Goal: Find specific page/section: Find specific page/section

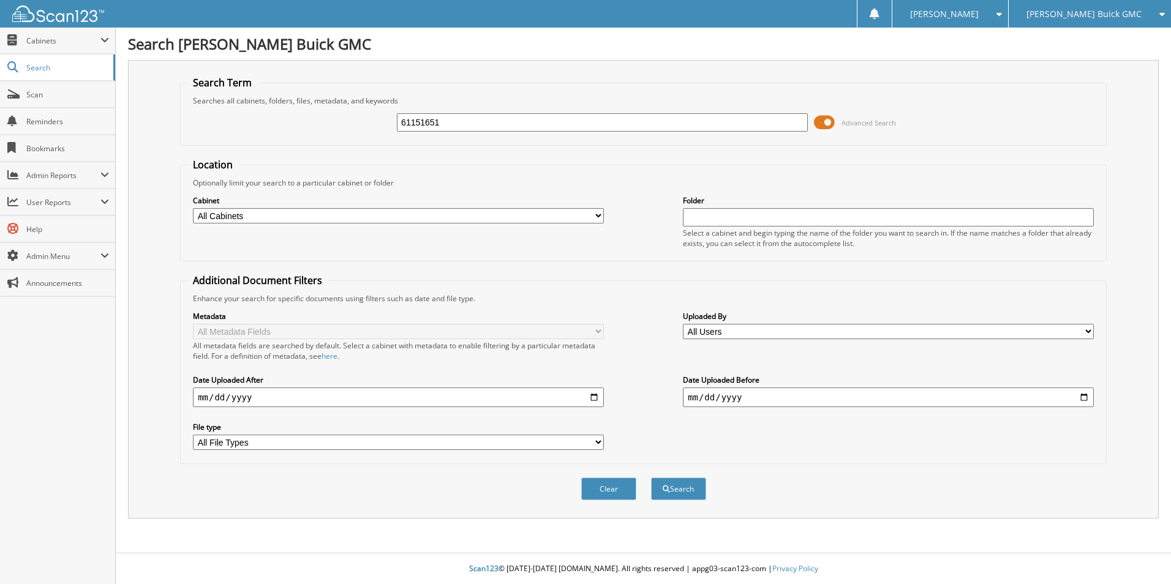
type input "61151651"
click at [651, 478] on button "Search" at bounding box center [678, 489] width 55 height 23
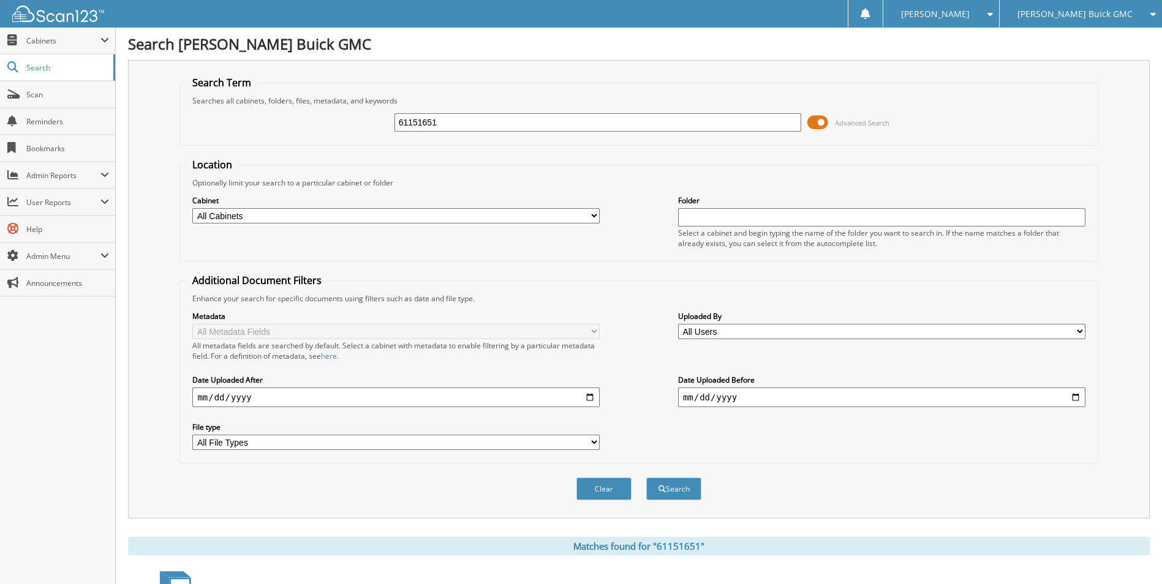
scroll to position [179, 0]
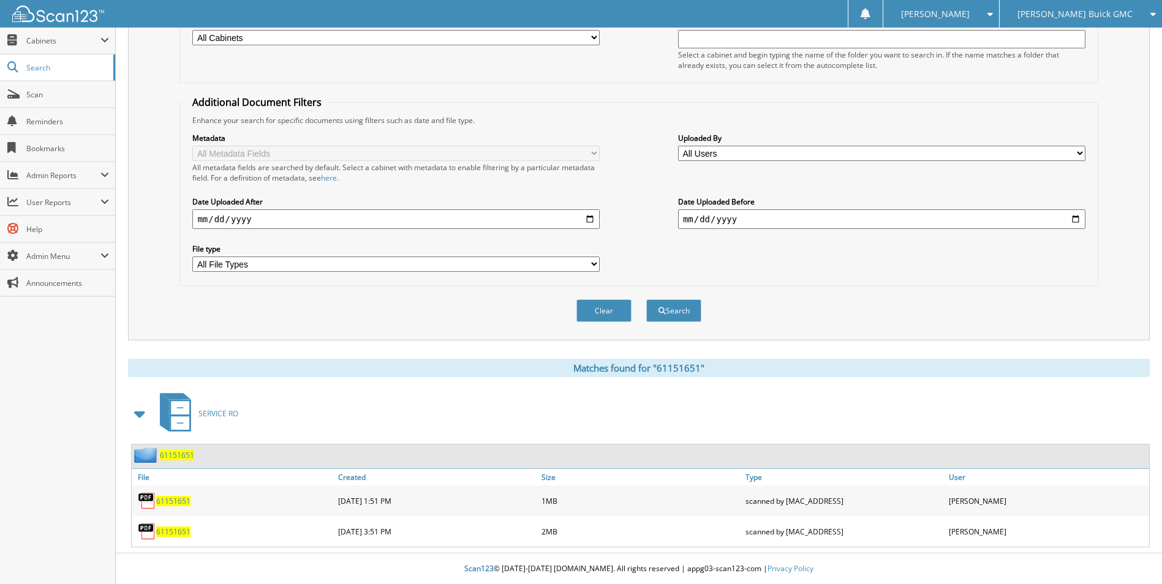
click at [186, 501] on span "61151651" at bounding box center [173, 501] width 34 height 10
click at [191, 532] on div "61151651" at bounding box center [233, 532] width 203 height 25
click at [186, 533] on span "61151651" at bounding box center [173, 532] width 34 height 10
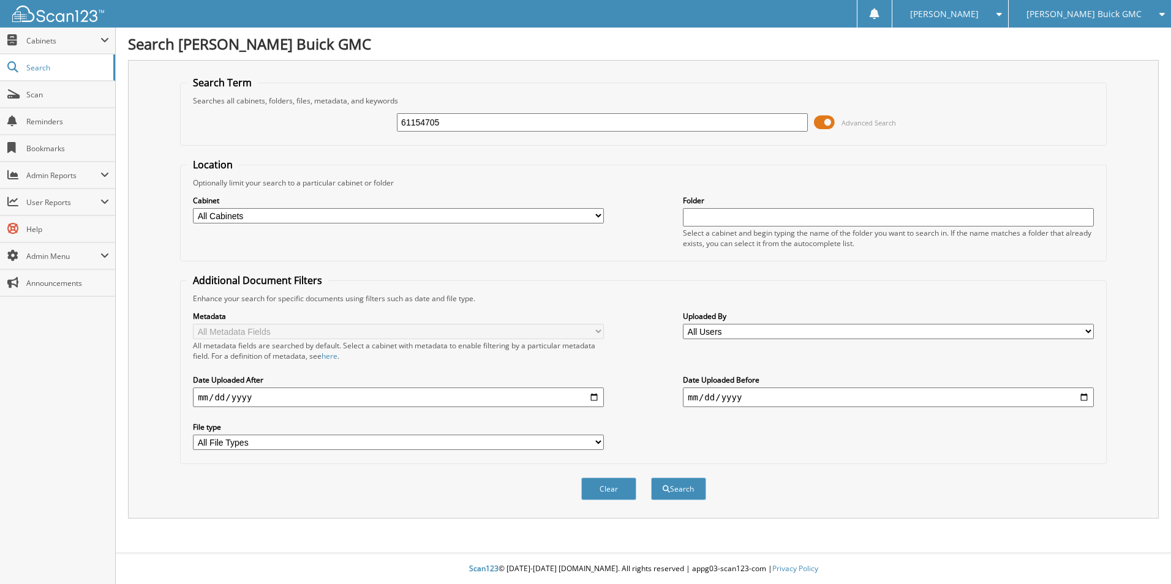
type input "61154705"
click at [651, 478] on button "Search" at bounding box center [678, 489] width 55 height 23
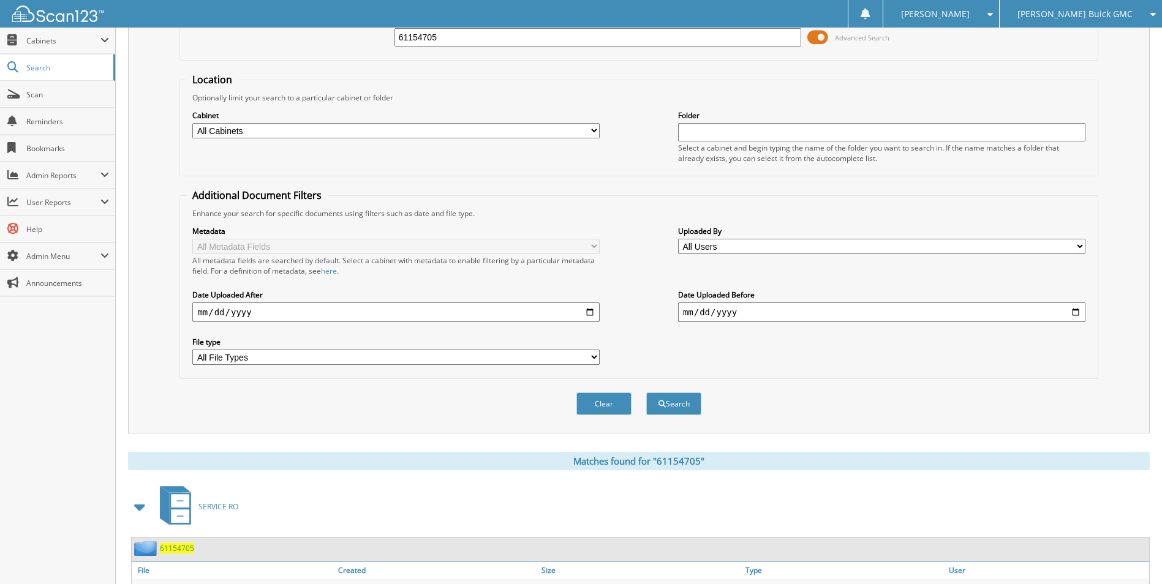
scroll to position [148, 0]
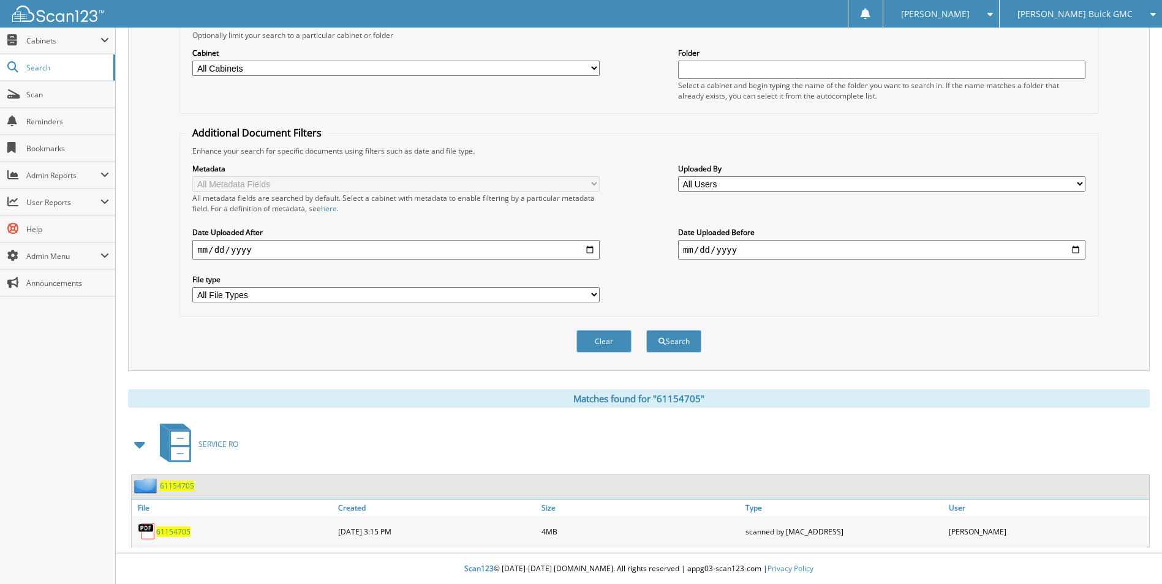
click at [172, 532] on span "61154705" at bounding box center [173, 532] width 34 height 10
